Goal: Information Seeking & Learning: Check status

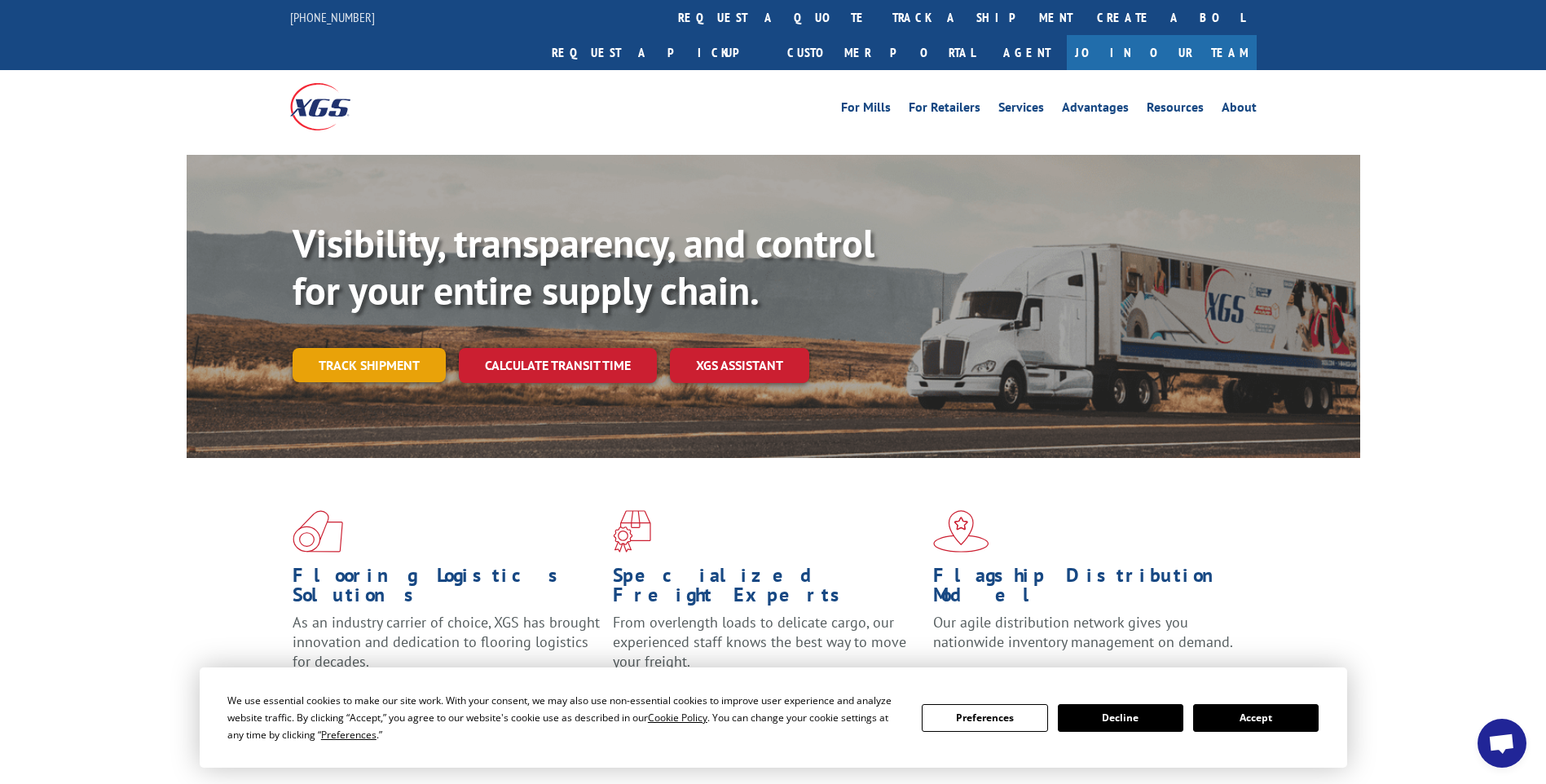
click at [396, 348] on link "Track shipment" at bounding box center [369, 365] width 154 height 34
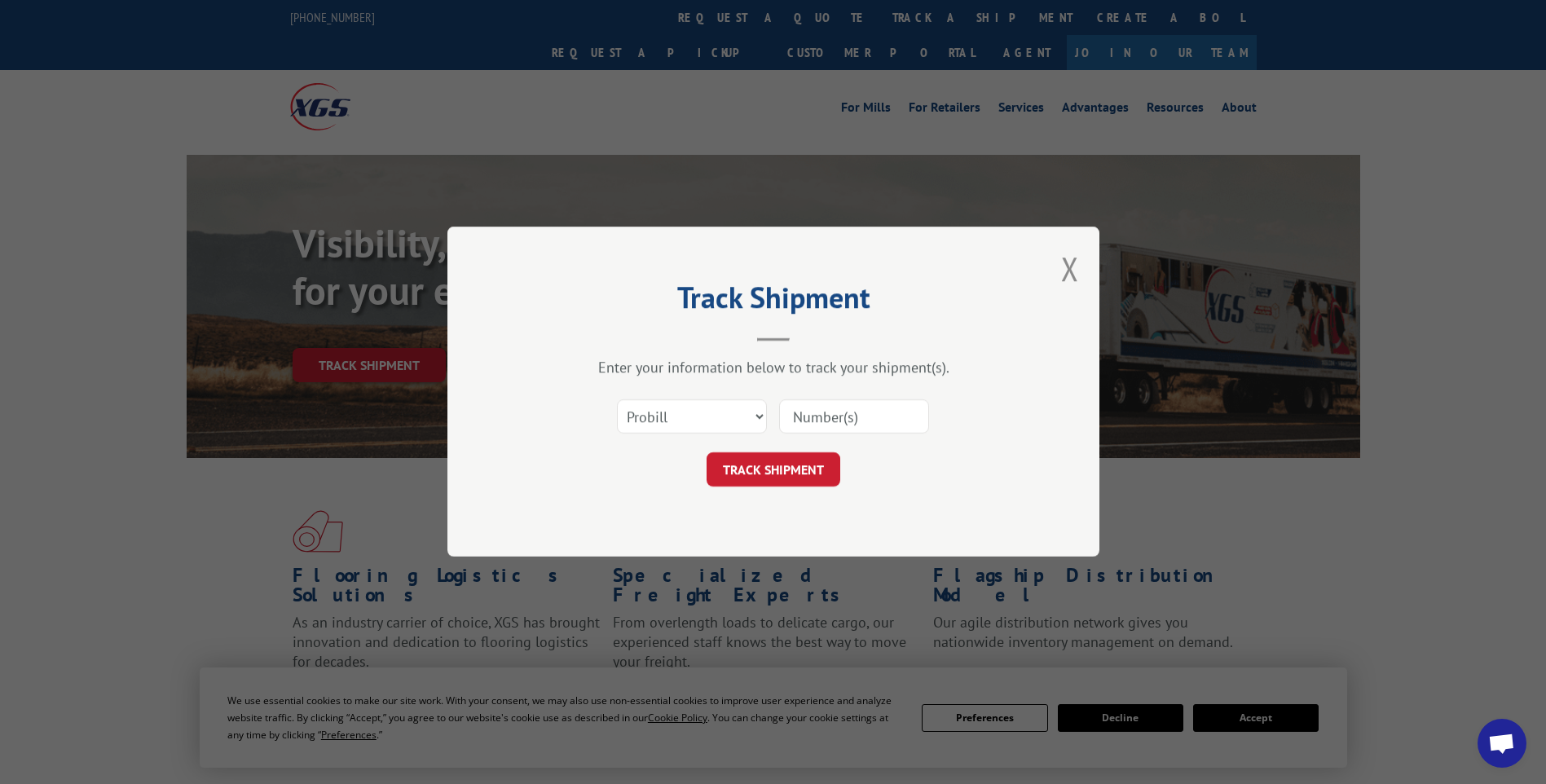
click at [820, 418] on input at bounding box center [854, 417] width 150 height 34
type input "15340323"
click button "TRACK SHIPMENT" at bounding box center [773, 470] width 133 height 34
